Goal: Task Accomplishment & Management: Use online tool/utility

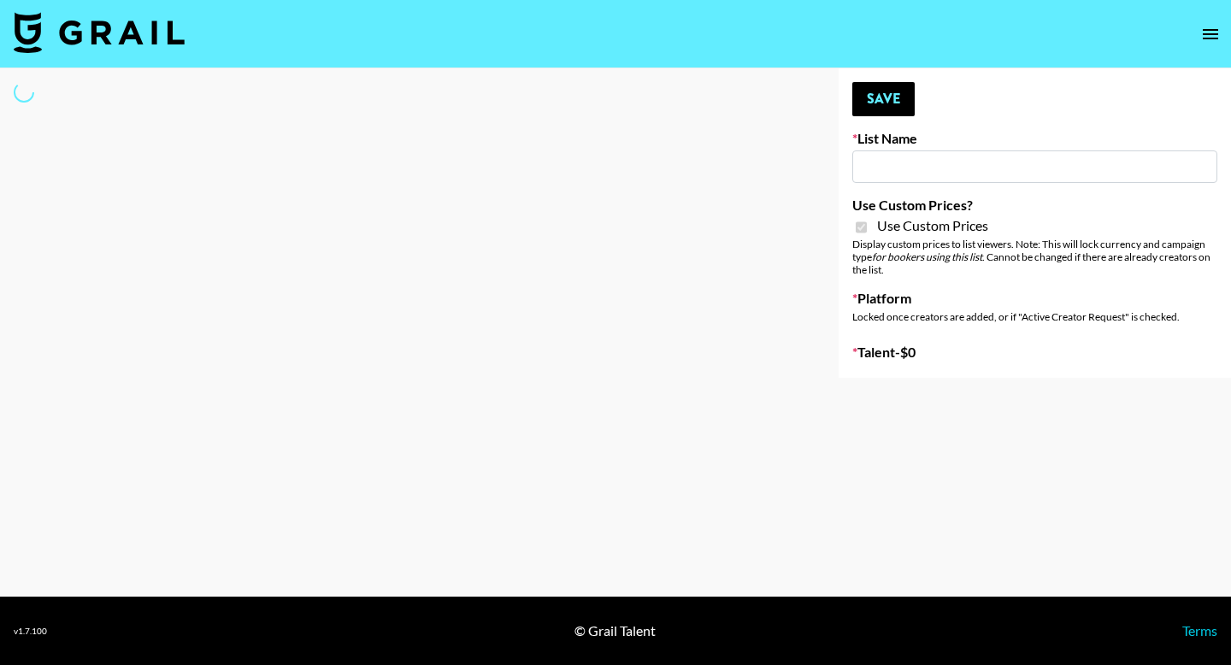
type input "Yap Freely x more MICRO CREATORS"
checkbox input "true"
select select "Brand"
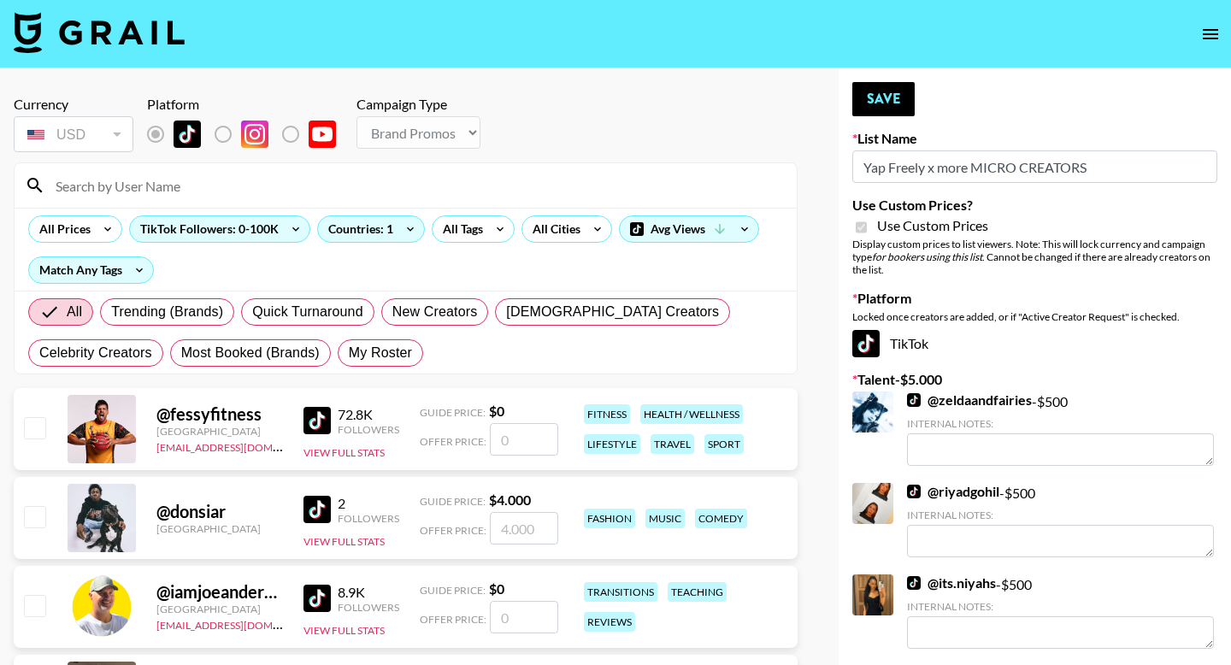
click at [243, 184] on input at bounding box center [415, 185] width 741 height 27
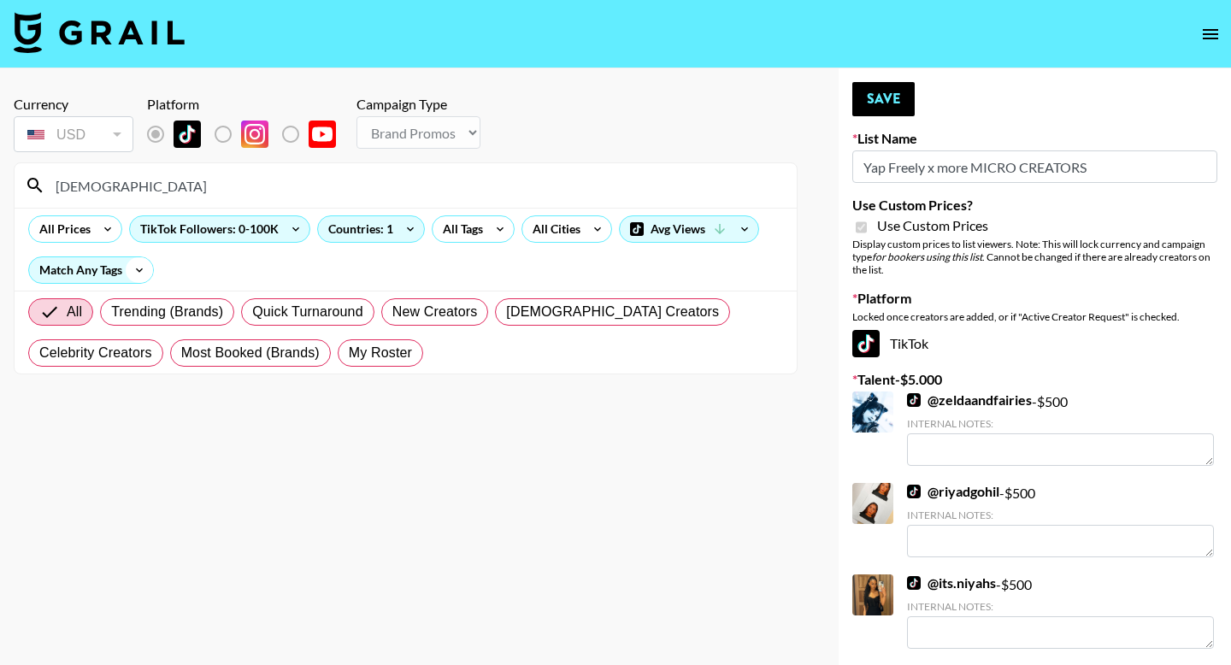
type input "maryamshai"
click at [134, 274] on icon at bounding box center [139, 270] width 27 height 26
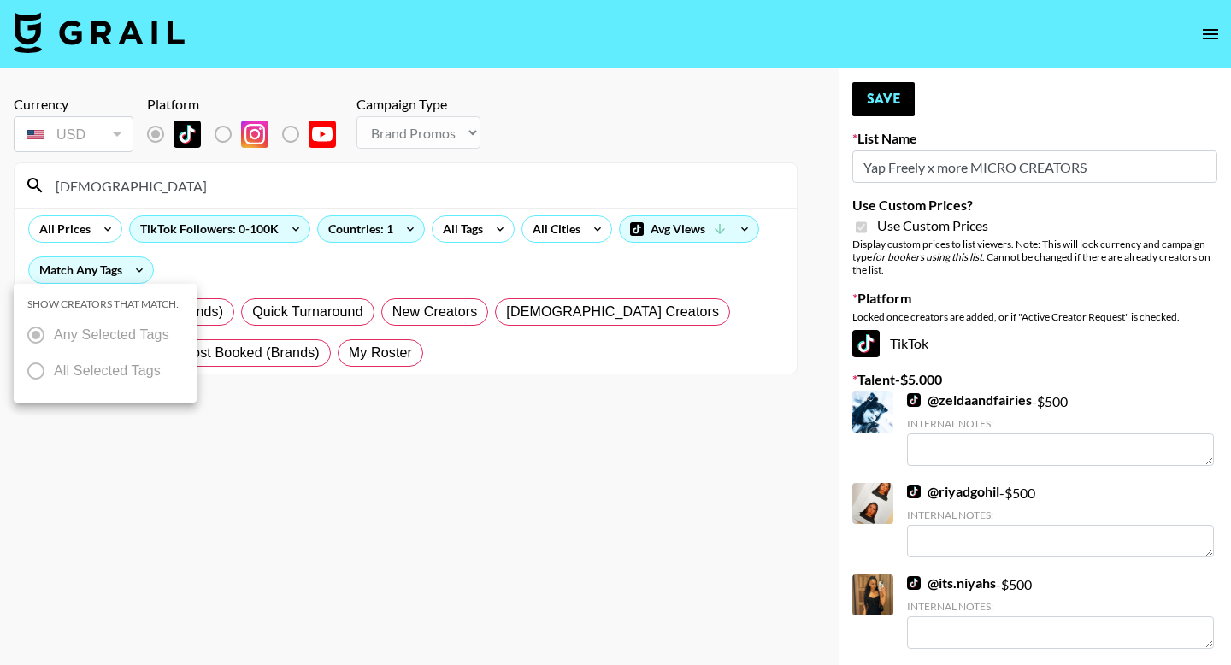
click at [269, 219] on div at bounding box center [615, 332] width 1231 height 665
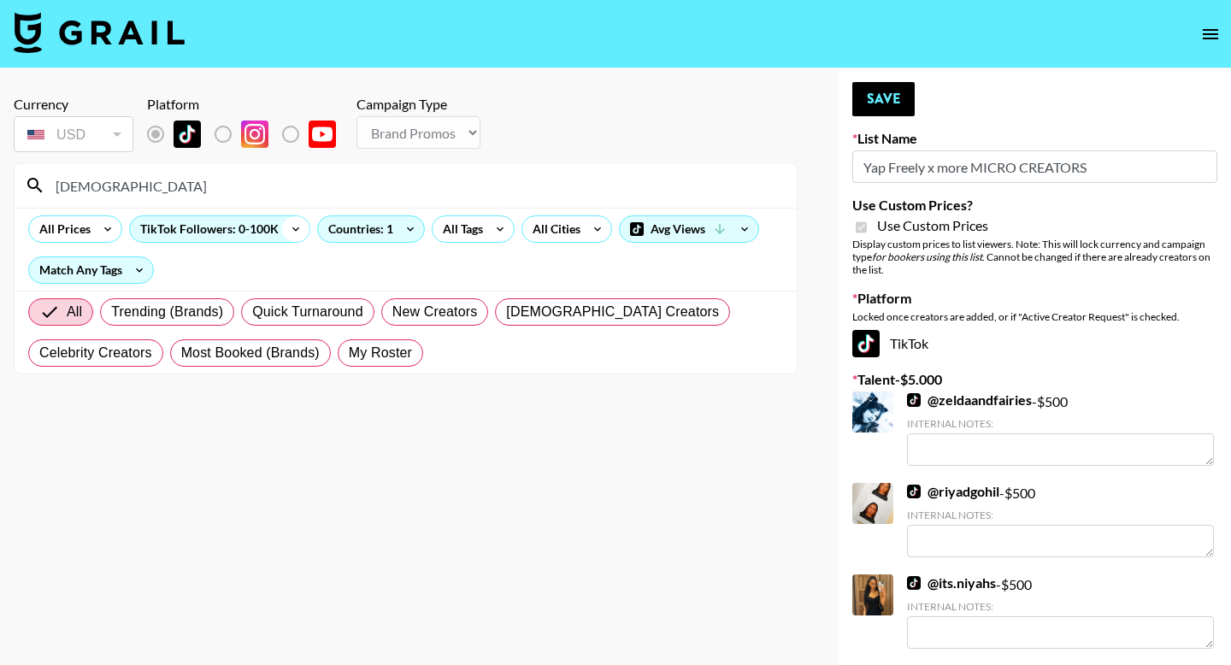
click at [284, 226] on icon at bounding box center [295, 229] width 27 height 26
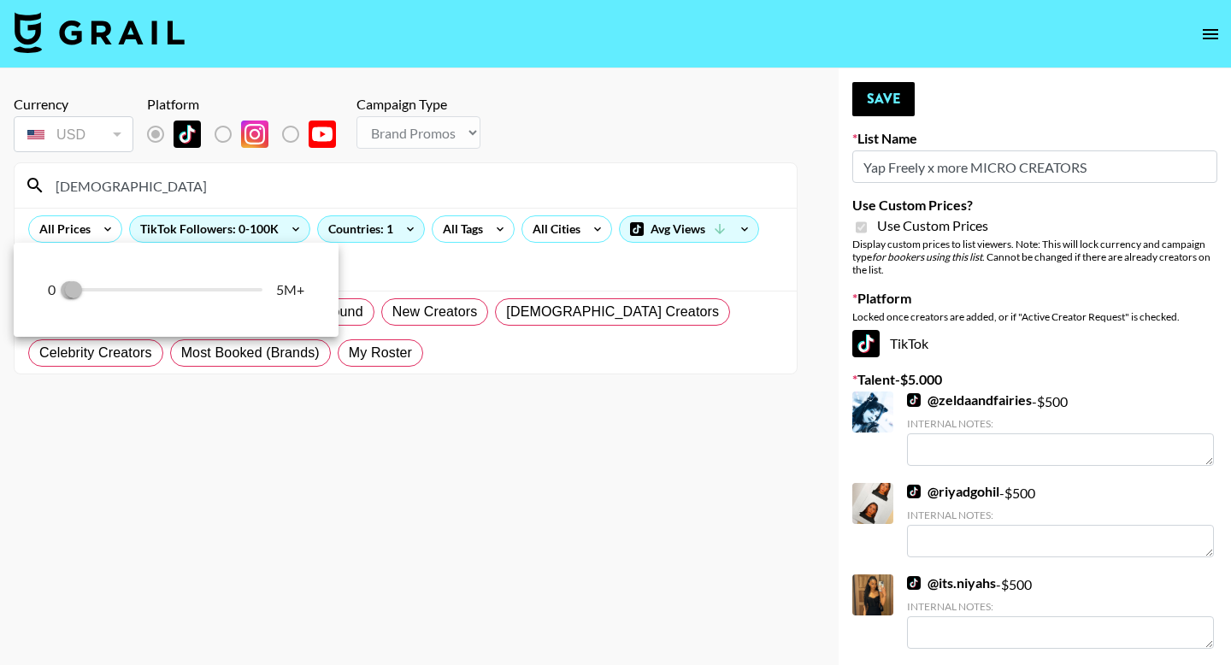
click at [362, 226] on div at bounding box center [615, 332] width 1231 height 665
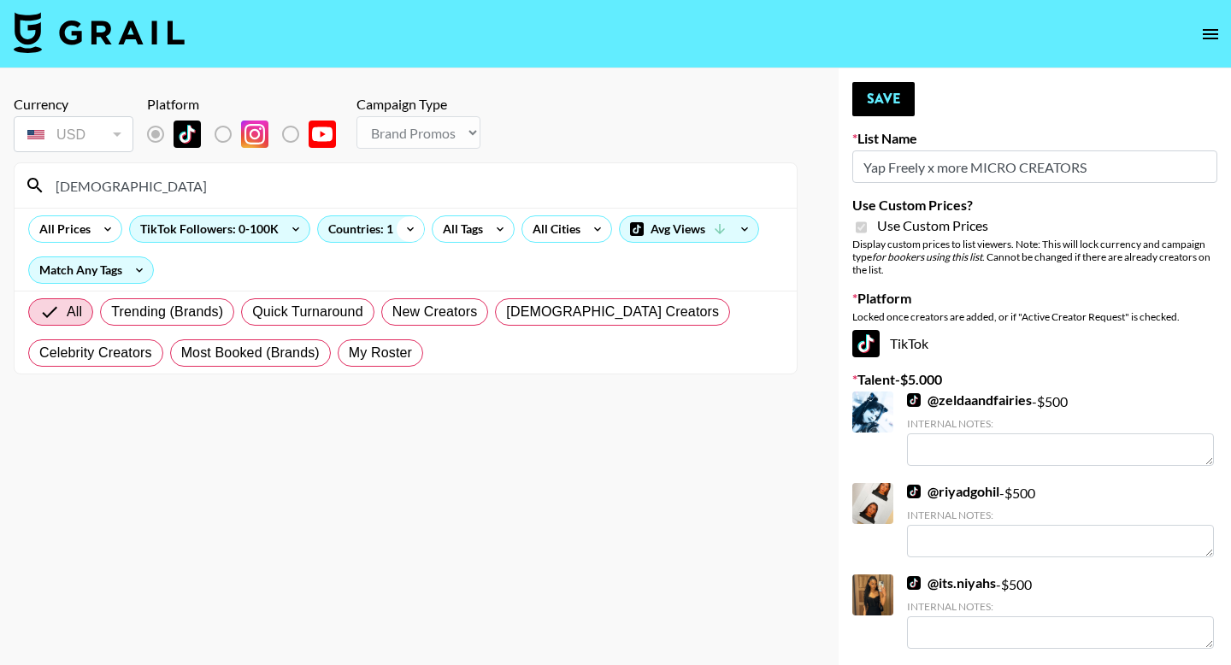
click at [399, 227] on icon at bounding box center [410, 229] width 27 height 26
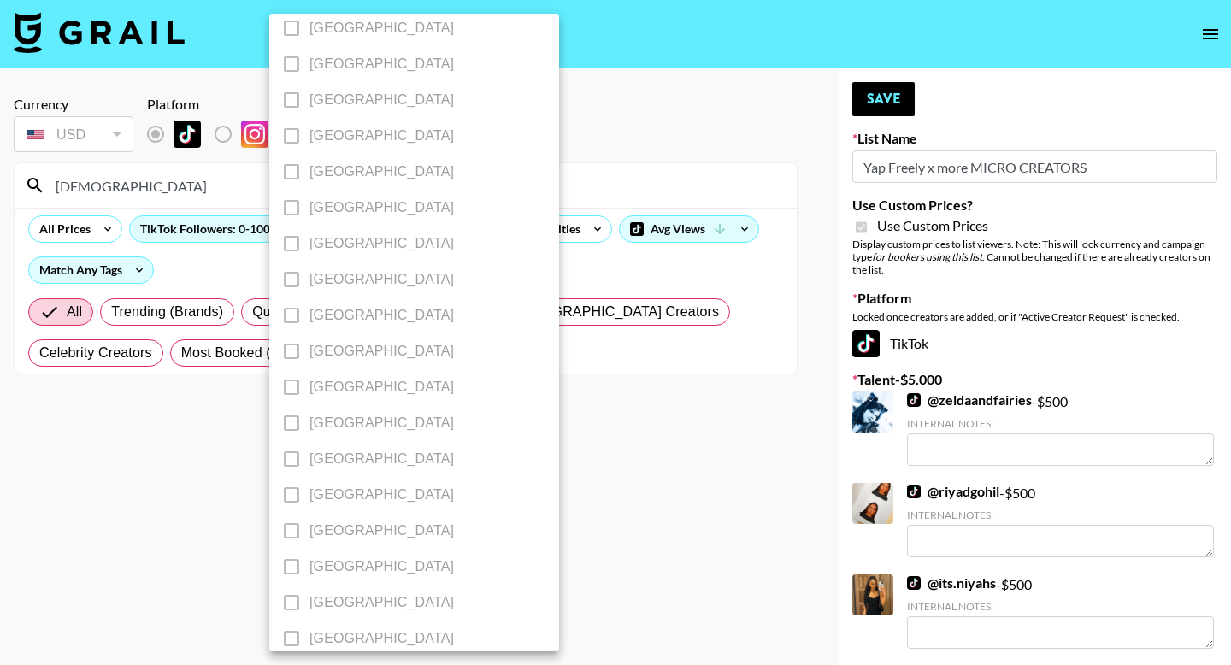
scroll to position [1328, 0]
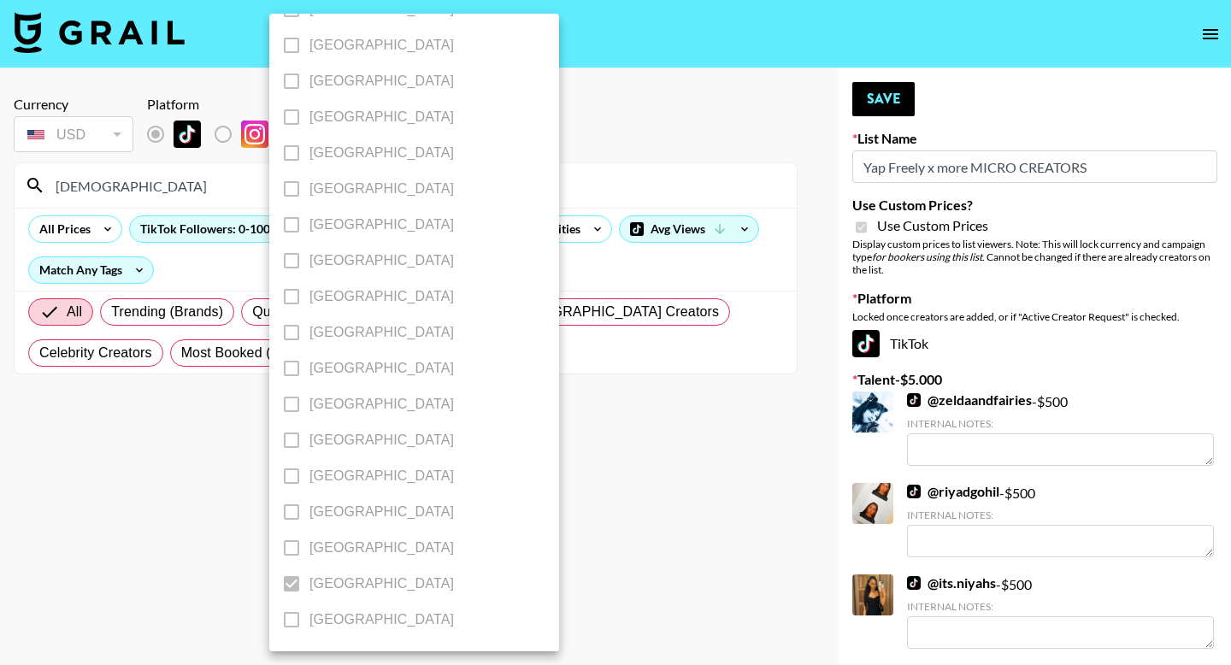
click at [544, 523] on div at bounding box center [615, 332] width 1231 height 665
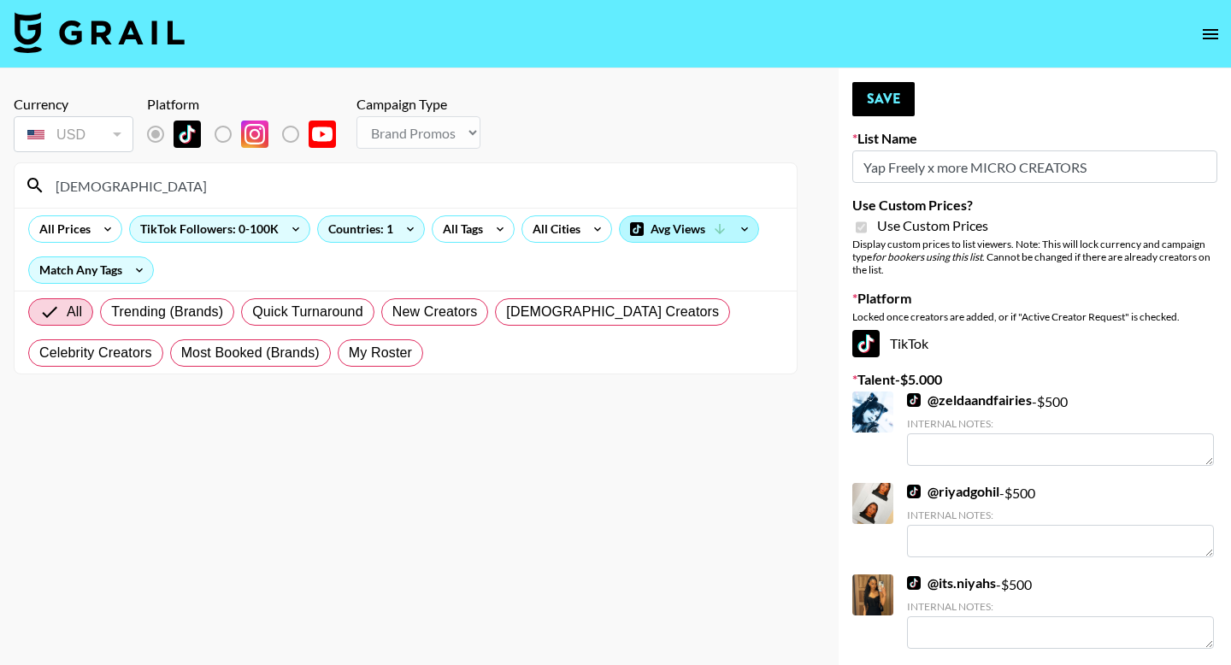
click at [725, 218] on div "Avg Views" at bounding box center [689, 229] width 138 height 26
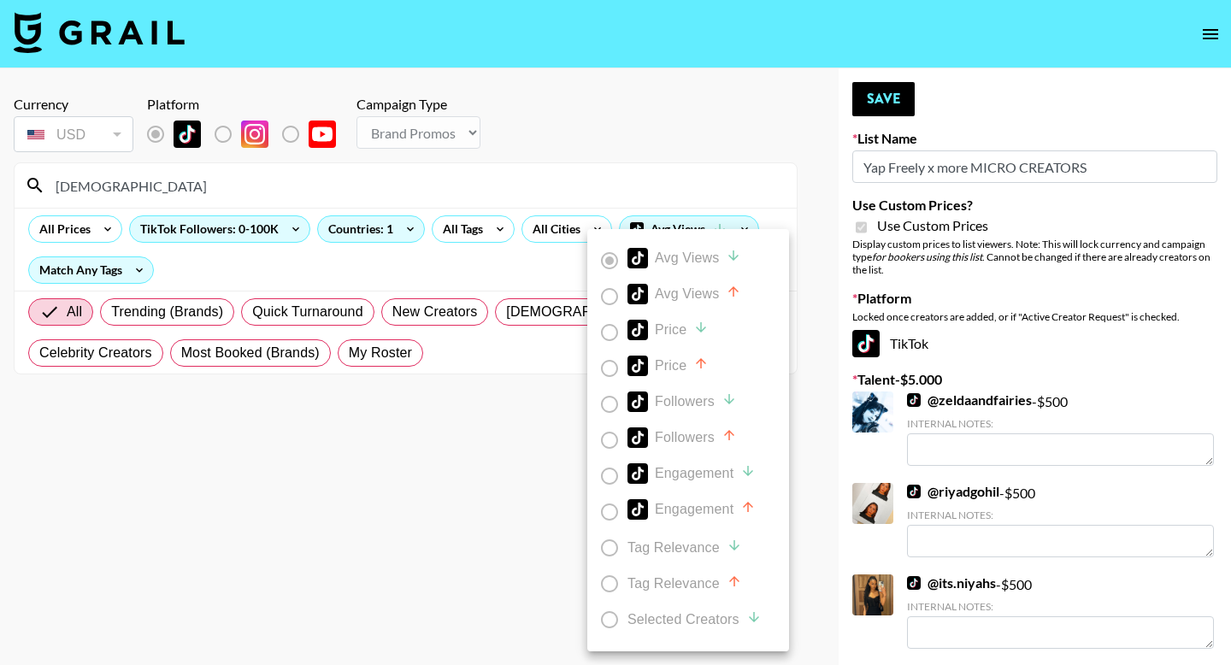
click at [611, 262] on label "Avg Views" at bounding box center [676, 261] width 170 height 36
click at [610, 291] on label "Avg Views" at bounding box center [676, 297] width 170 height 36
click at [508, 368] on div at bounding box center [615, 332] width 1231 height 665
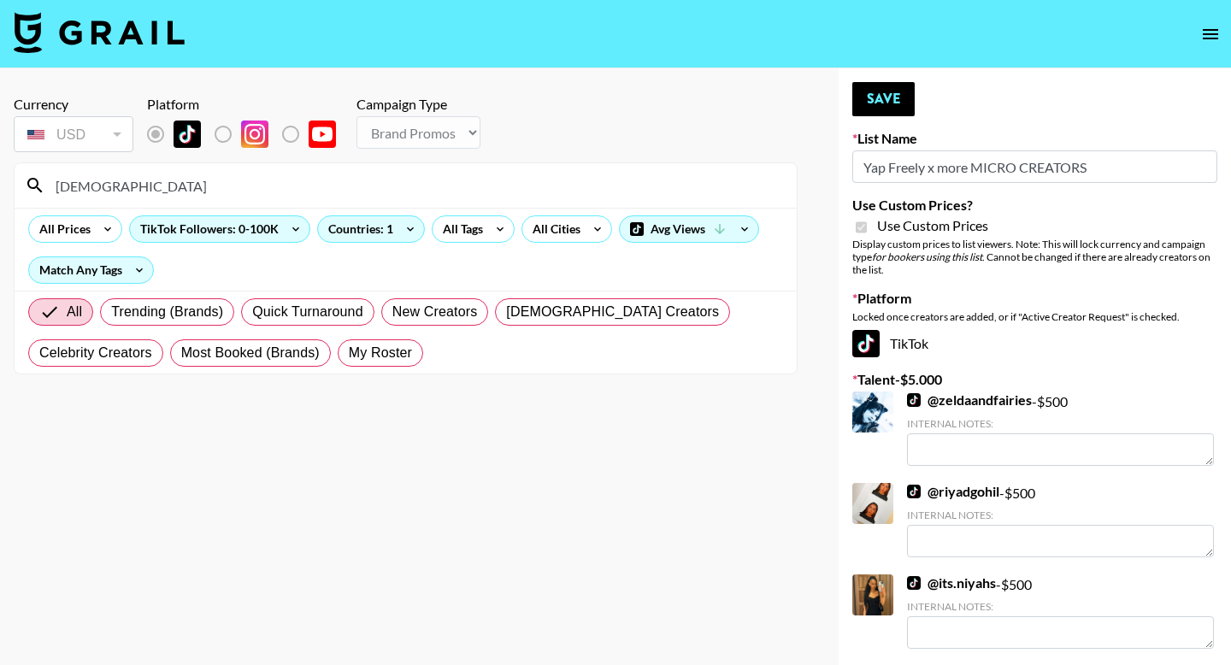
click at [221, 189] on input "maryamshai" at bounding box center [415, 185] width 741 height 27
drag, startPoint x: 221, startPoint y: 190, endPoint x: 50, endPoint y: 187, distance: 171.0
click at [50, 187] on input "maryamshai" at bounding box center [415, 185] width 741 height 27
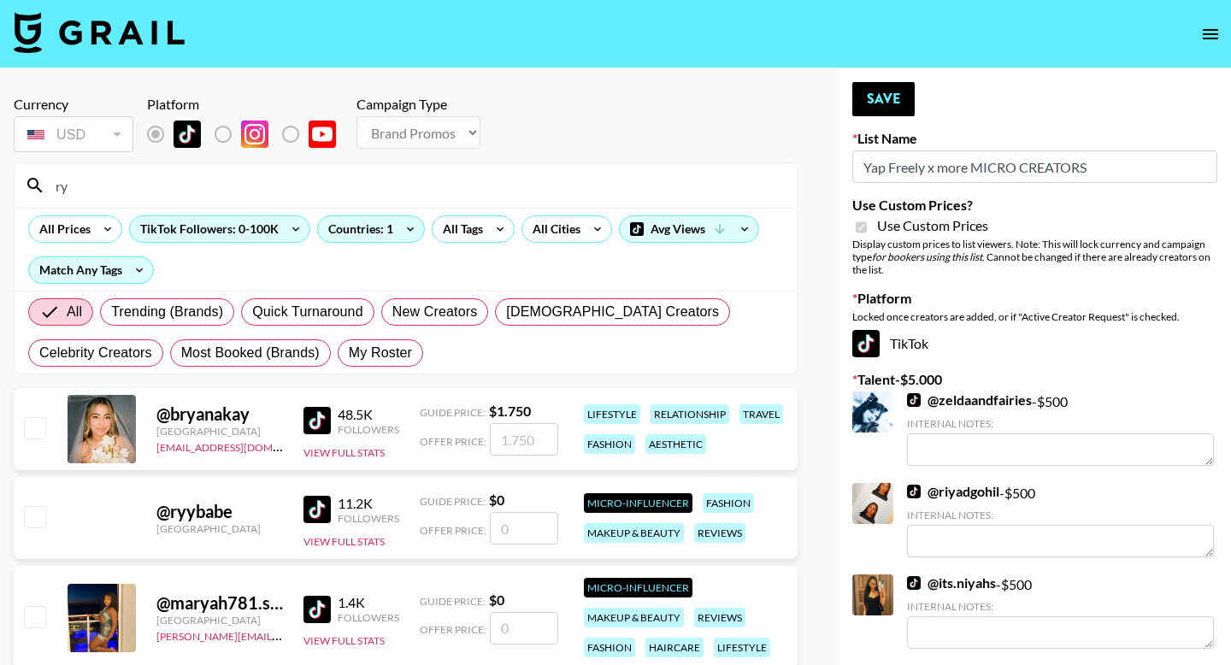
type input "r"
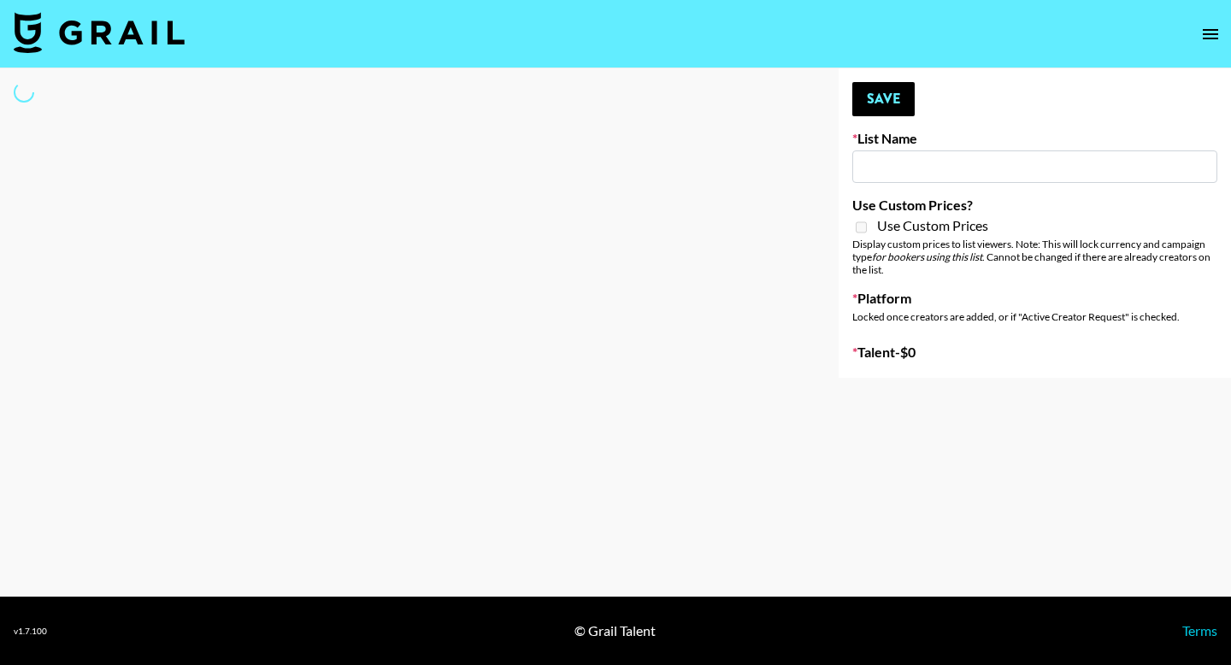
type input "Content Labs for Canva"
select select "Brand"
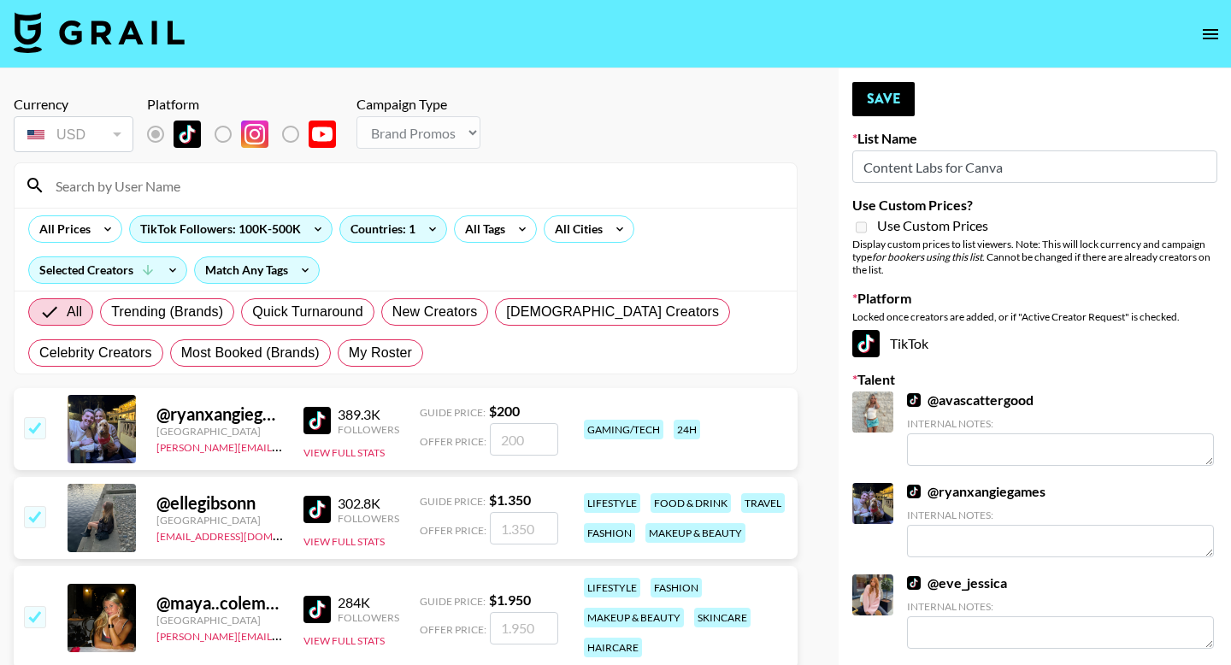
click at [312, 202] on div at bounding box center [406, 185] width 782 height 44
click at [303, 194] on input at bounding box center [415, 185] width 741 height 27
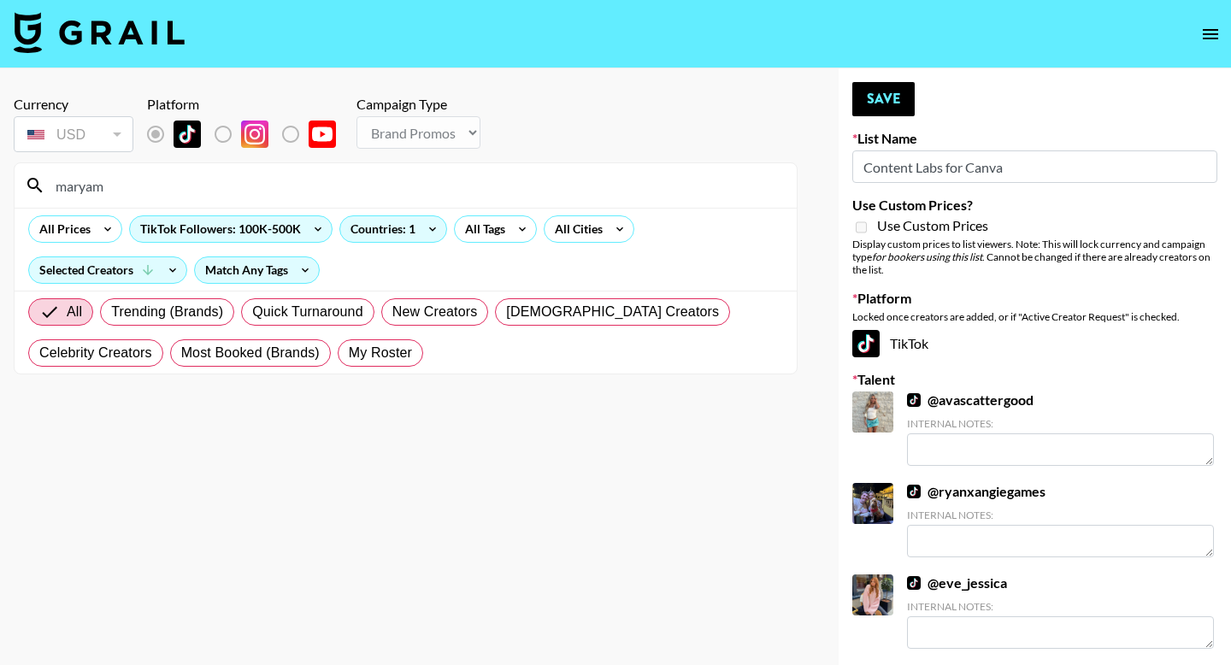
type input "maryam"
